Goal: Transaction & Acquisition: Purchase product/service

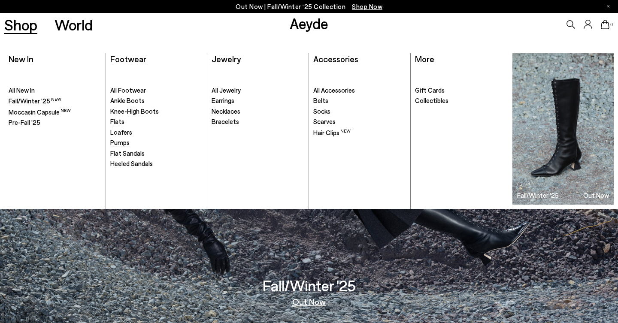
click at [128, 141] on span "Pumps" at bounding box center [119, 143] width 19 height 8
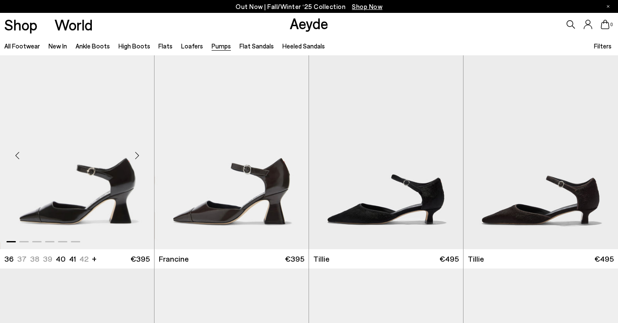
click at [127, 187] on img "1 / 6" at bounding box center [77, 151] width 154 height 193
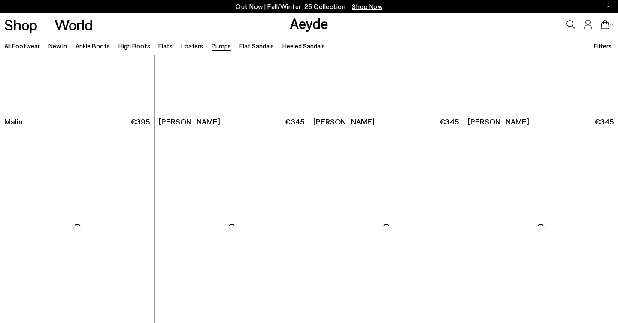
scroll to position [1635, 0]
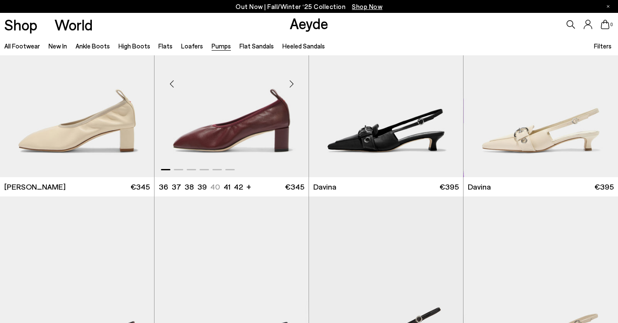
scroll to position [1786, 0]
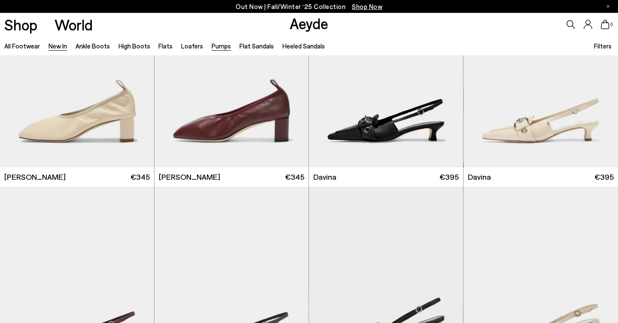
click at [58, 48] on link "New In" at bounding box center [57, 46] width 18 height 8
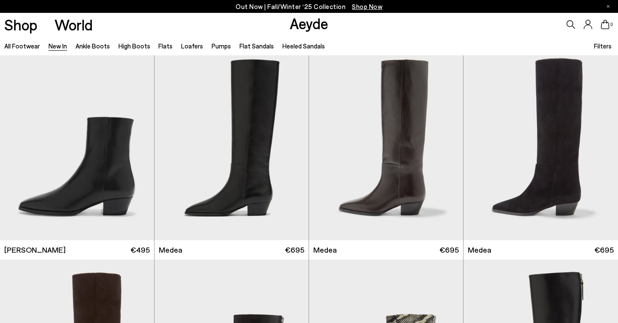
scroll to position [442, 0]
